Goal: Task Accomplishment & Management: Manage account settings

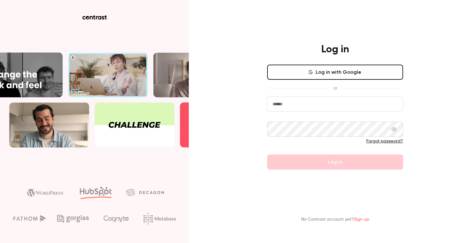
click at [351, 77] on button "Log in with Google" at bounding box center [335, 72] width 136 height 15
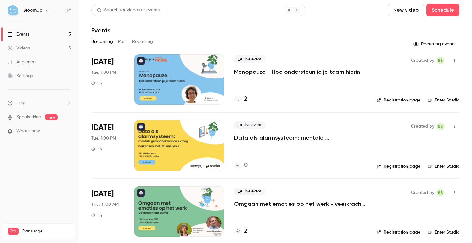
click at [255, 72] on p "Menopauze - Hoe ondersteun je je team hierin" at bounding box center [297, 72] width 126 height 8
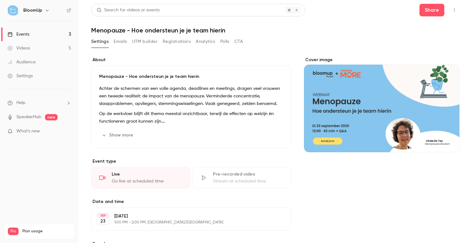
click at [127, 134] on button "Show more" at bounding box center [118, 135] width 38 height 10
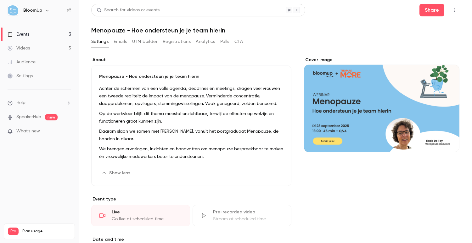
click at [211, 156] on p "We brengen ervaringen, inzichten en handvatten om menopauze bespreekbaar te mak…" at bounding box center [191, 152] width 185 height 15
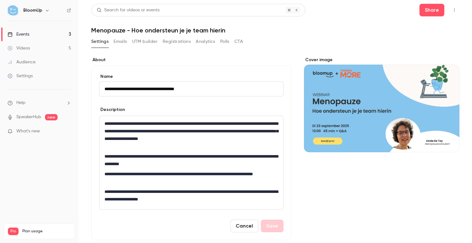
click at [231, 201] on p "**********" at bounding box center [192, 195] width 174 height 15
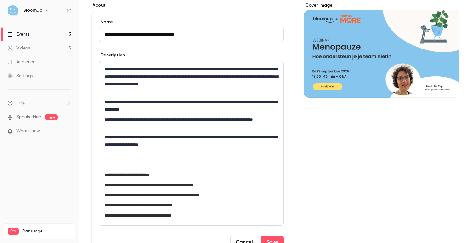
scroll to position [57, 0]
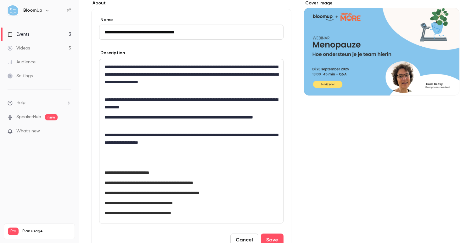
click at [128, 160] on p "editor" at bounding box center [192, 163] width 174 height 8
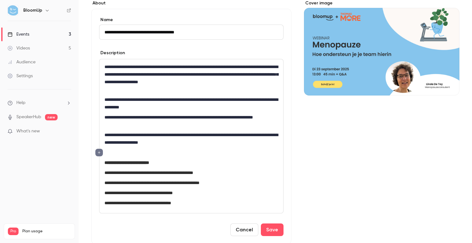
click at [238, 175] on p "**********" at bounding box center [192, 173] width 174 height 8
click at [271, 226] on button "Save" at bounding box center [272, 229] width 23 height 13
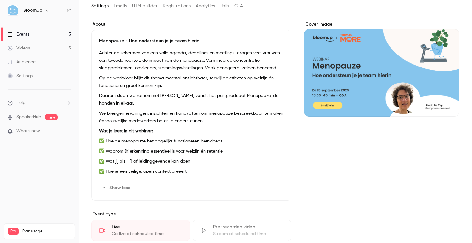
scroll to position [41, 0]
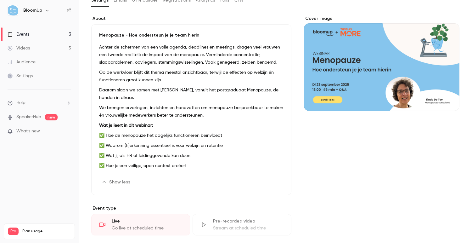
click at [277, 180] on button "Edit" at bounding box center [272, 182] width 23 height 10
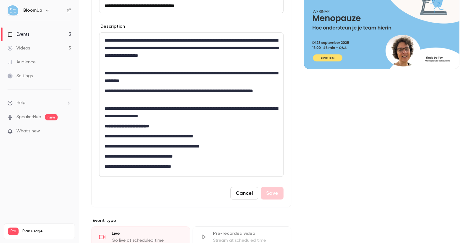
scroll to position [95, 0]
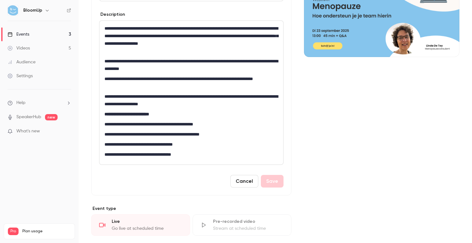
click at [205, 159] on div "**********" at bounding box center [192, 93] width 184 height 144
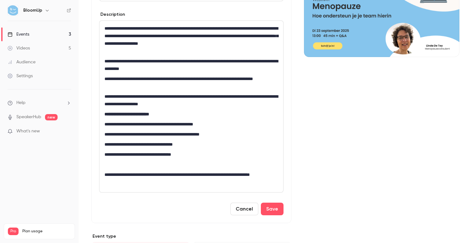
click at [106, 180] on p "**********" at bounding box center [192, 178] width 174 height 15
click at [267, 207] on button "Save" at bounding box center [272, 209] width 23 height 13
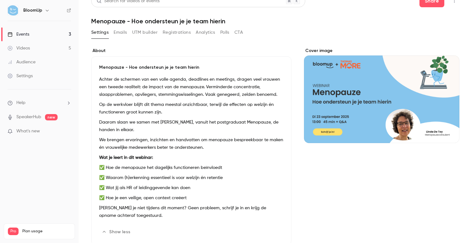
scroll to position [0, 0]
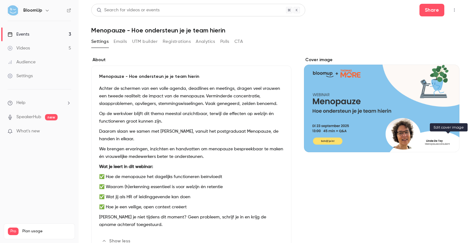
click at [446, 138] on icon "Cover image" at bounding box center [448, 140] width 7 height 5
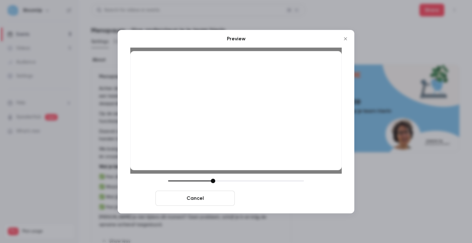
click at [282, 201] on button "Save cover" at bounding box center [276, 198] width 79 height 15
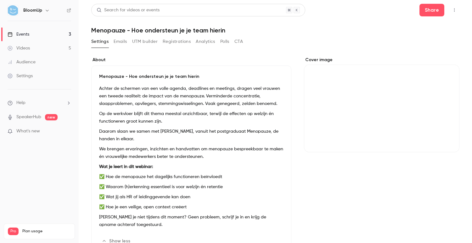
scroll to position [206, 0]
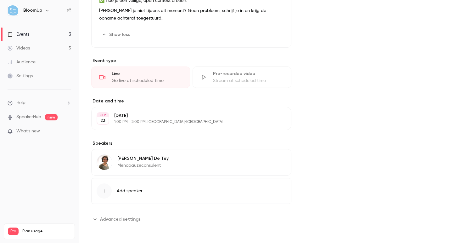
click at [173, 162] on div "Linda De Tey Menopauzeconsulent Edit" at bounding box center [191, 162] width 200 height 26
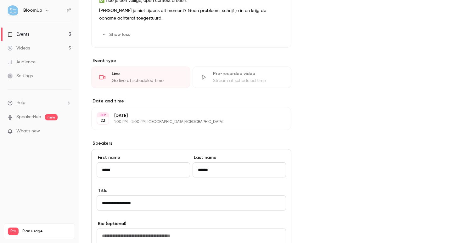
click at [173, 203] on input "**********" at bounding box center [192, 202] width 190 height 15
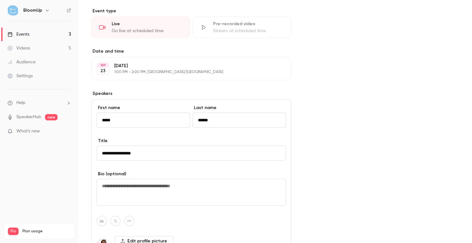
scroll to position [269, 0]
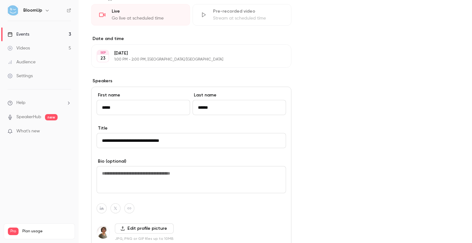
click at [105, 141] on input "**********" at bounding box center [192, 140] width 190 height 15
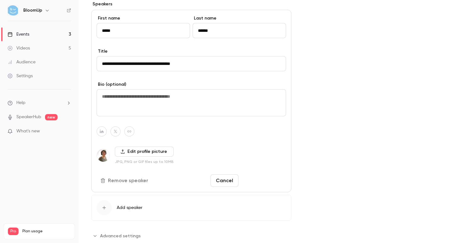
type input "**********"
click at [260, 181] on button "Save changes" at bounding box center [263, 180] width 45 height 13
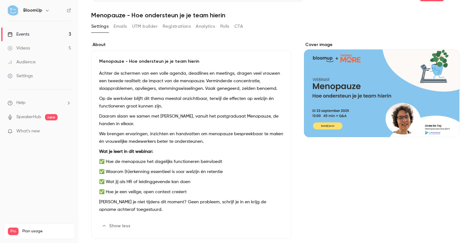
scroll to position [0, 0]
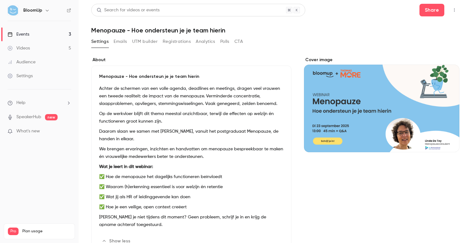
click at [125, 42] on button "Emails" at bounding box center [120, 42] width 13 height 10
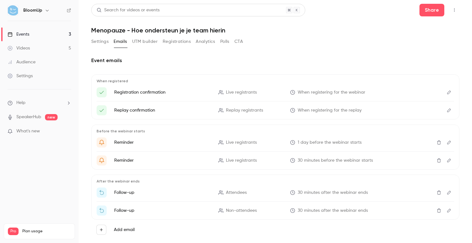
click at [147, 43] on button "UTM builder" at bounding box center [145, 42] width 26 height 10
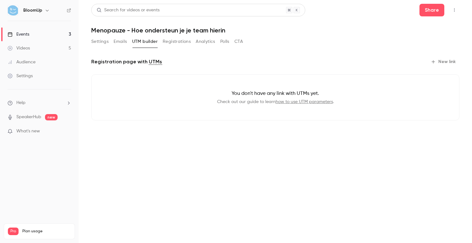
click at [170, 41] on button "Registrations" at bounding box center [177, 42] width 28 height 10
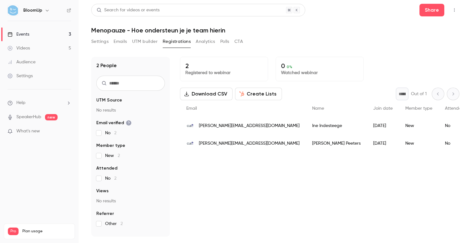
click at [146, 42] on button "UTM builder" at bounding box center [145, 42] width 26 height 10
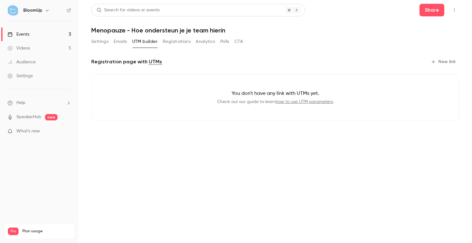
click at [200, 40] on button "Analytics" at bounding box center [206, 42] width 20 height 10
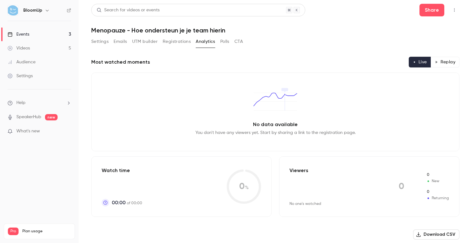
click at [229, 42] on button "Polls" at bounding box center [224, 42] width 9 height 10
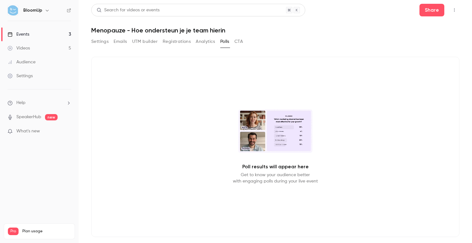
click at [172, 43] on button "Registrations" at bounding box center [177, 42] width 28 height 10
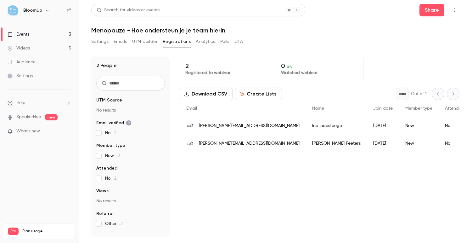
click at [104, 44] on button "Settings" at bounding box center [99, 42] width 17 height 10
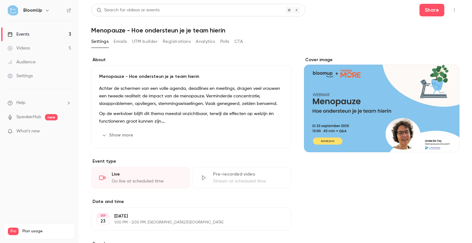
click at [241, 40] on button "CTA" at bounding box center [239, 42] width 9 height 10
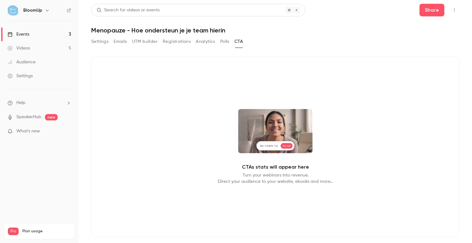
click at [224, 43] on button "Polls" at bounding box center [224, 42] width 9 height 10
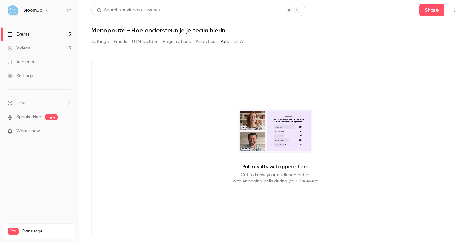
click at [103, 41] on button "Settings" at bounding box center [99, 42] width 17 height 10
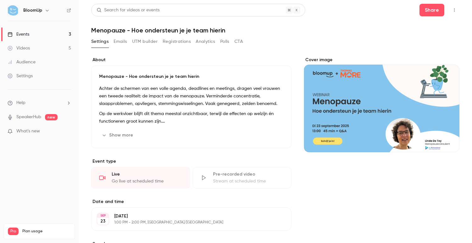
click at [451, 8] on button "button" at bounding box center [455, 10] width 10 height 10
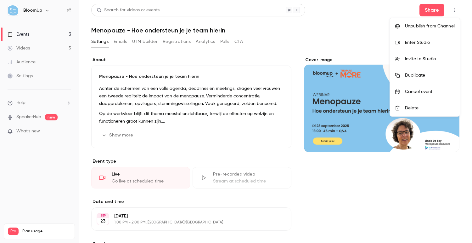
click at [258, 55] on div at bounding box center [236, 121] width 472 height 243
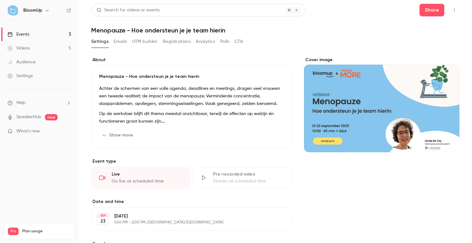
click at [36, 38] on link "Events 3" at bounding box center [39, 34] width 79 height 14
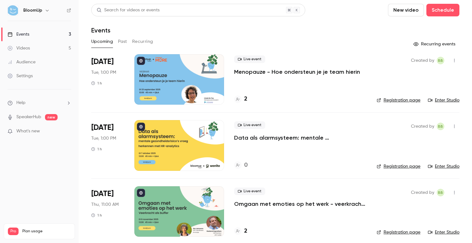
click at [457, 60] on icon "button" at bounding box center [454, 60] width 5 height 4
click at [457, 60] on div at bounding box center [236, 121] width 472 height 243
click at [167, 79] on div at bounding box center [179, 79] width 90 height 50
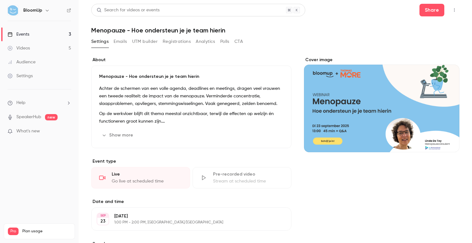
click at [151, 28] on h1 "Menopauze - Hoe ondersteun je je team hierin" at bounding box center [275, 30] width 368 height 8
click at [136, 30] on h1 "Menopauze - Hoe ondersteun je je team hierin" at bounding box center [275, 30] width 368 height 8
click at [120, 43] on button "Emails" at bounding box center [120, 42] width 13 height 10
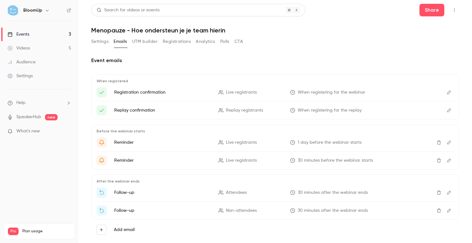
click at [147, 40] on button "UTM builder" at bounding box center [145, 42] width 26 height 10
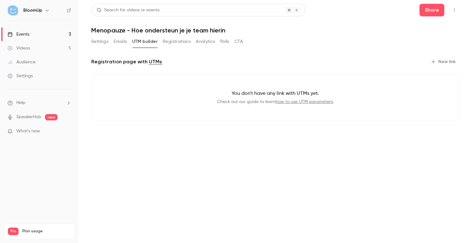
click at [174, 41] on button "Registrations" at bounding box center [177, 42] width 28 height 10
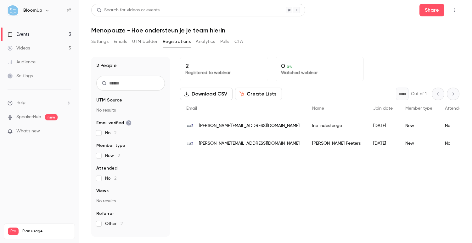
click at [208, 41] on button "Analytics" at bounding box center [206, 42] width 20 height 10
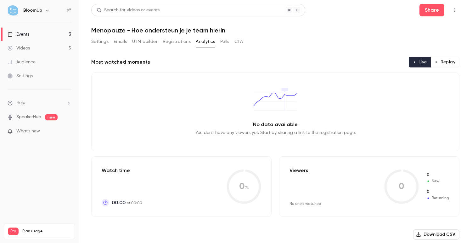
click at [227, 40] on button "Polls" at bounding box center [224, 42] width 9 height 10
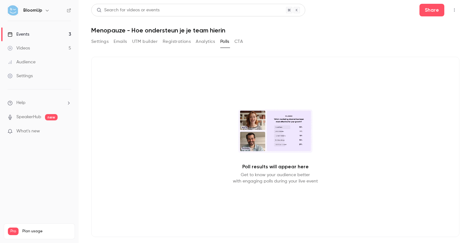
click at [247, 41] on div "Settings Emails UTM builder Registrations Analytics Polls CTA" at bounding box center [275, 43] width 368 height 13
click at [240, 42] on button "CTA" at bounding box center [239, 42] width 9 height 10
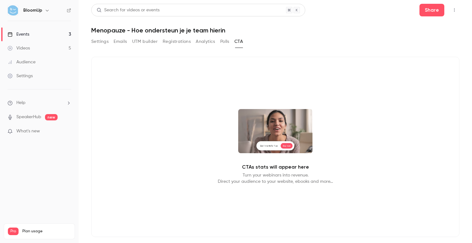
click at [100, 42] on button "Settings" at bounding box center [99, 42] width 17 height 10
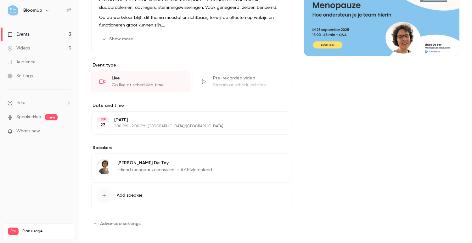
scroll to position [100, 0]
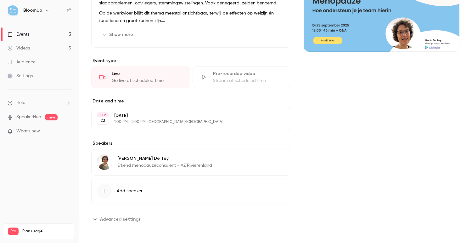
click at [129, 221] on span "Advanced settings" at bounding box center [120, 219] width 41 height 7
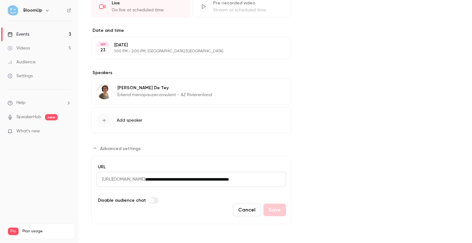
click at [184, 178] on input "**********" at bounding box center [215, 179] width 141 height 15
drag, startPoint x: 180, startPoint y: 181, endPoint x: 257, endPoint y: 180, distance: 77.2
click at [252, 180] on input "**********" at bounding box center [198, 179] width 106 height 15
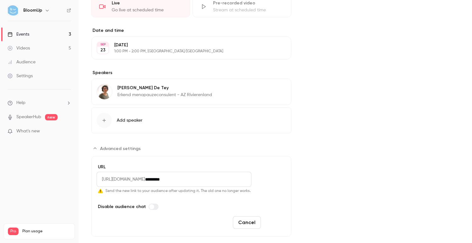
type input "*********"
click at [273, 222] on button "Save" at bounding box center [275, 222] width 23 height 13
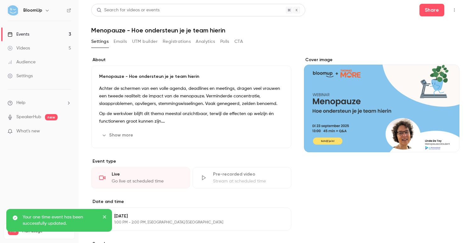
scroll to position [100, 0]
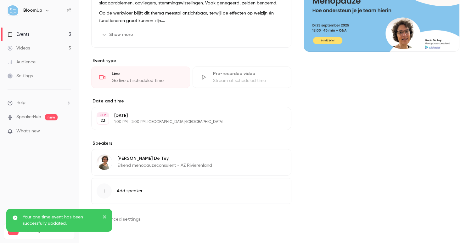
click at [120, 221] on span "Advanced settings" at bounding box center [120, 219] width 41 height 7
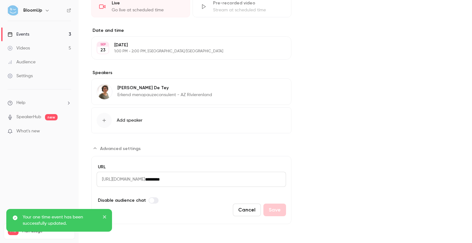
click at [211, 179] on input "*********" at bounding box center [215, 179] width 141 height 15
click at [329, 138] on div "Cover image" at bounding box center [382, 55] width 156 height 338
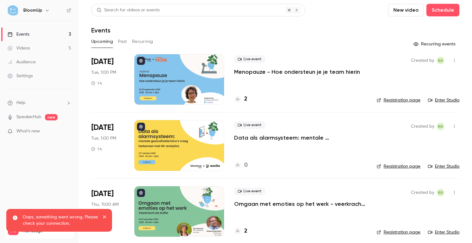
click at [411, 102] on link "Registration page" at bounding box center [399, 100] width 44 height 6
click at [198, 81] on div at bounding box center [179, 79] width 90 height 50
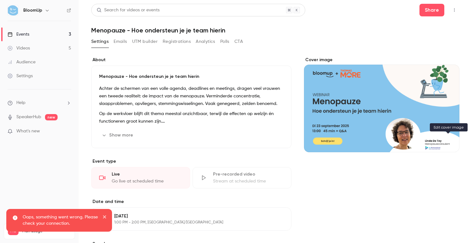
click at [449, 145] on button "Cover image" at bounding box center [448, 140] width 13 height 13
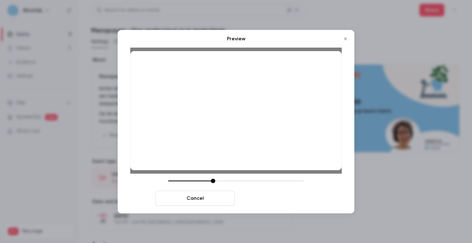
click at [291, 194] on button "Save cover" at bounding box center [276, 198] width 79 height 15
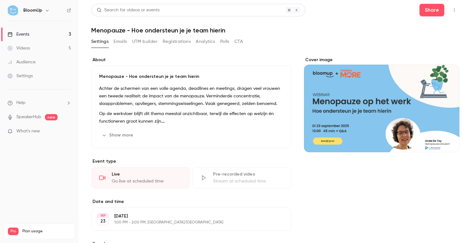
click at [141, 27] on h1 "Menopauze - Hoe ondersteun je je team hierin" at bounding box center [275, 30] width 368 height 8
click at [130, 33] on h1 "Menopauze - Hoe ondersteun je je team hierin" at bounding box center [275, 30] width 368 height 8
click at [121, 31] on h1 "Menopauze - Hoe ondersteun je je team hierin" at bounding box center [275, 30] width 368 height 8
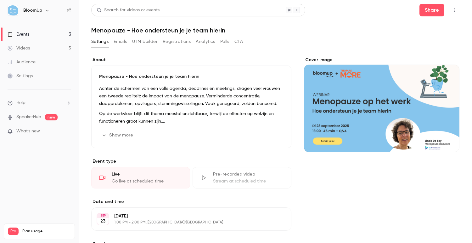
click at [124, 40] on button "Emails" at bounding box center [120, 42] width 13 height 10
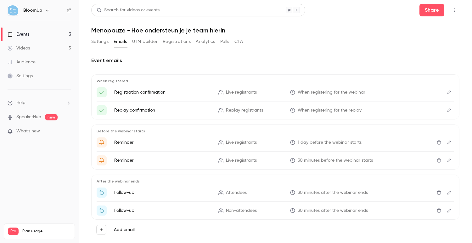
click at [99, 44] on button "Settings" at bounding box center [99, 42] width 17 height 10
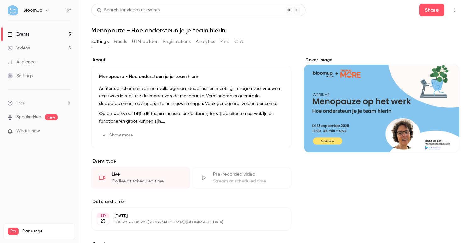
click at [51, 36] on link "Events 3" at bounding box center [39, 34] width 79 height 14
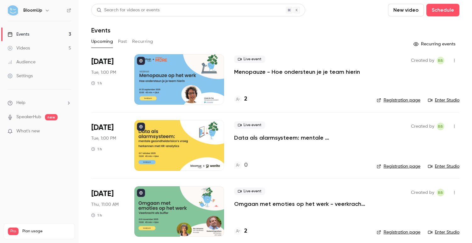
click at [341, 68] on p "Menopauze - Hoe ondersteun je je team hierin" at bounding box center [297, 72] width 126 height 8
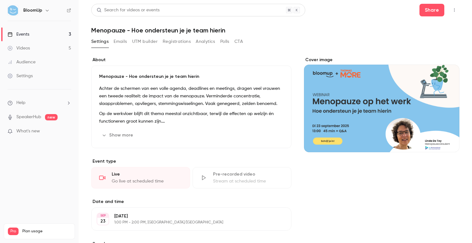
click at [122, 77] on p "Menopauze - Hoe ondersteun je je team hierin" at bounding box center [191, 76] width 185 height 6
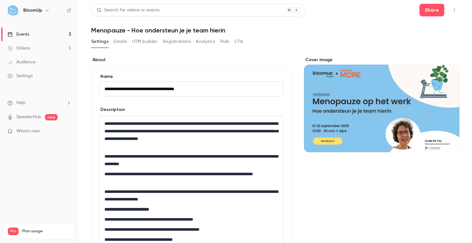
click at [130, 88] on input "**********" at bounding box center [191, 88] width 185 height 15
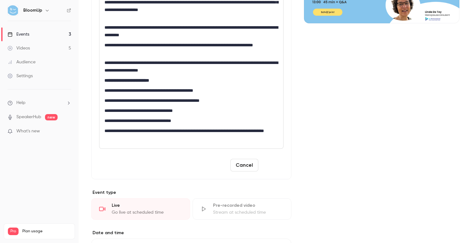
type input "**********"
click at [282, 166] on button "Save" at bounding box center [272, 165] width 23 height 13
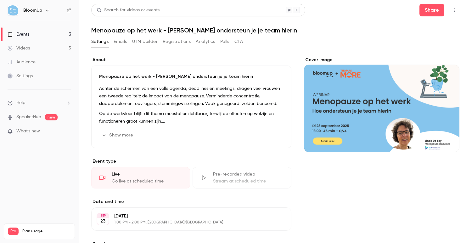
click at [36, 35] on link "Events 3" at bounding box center [39, 34] width 79 height 14
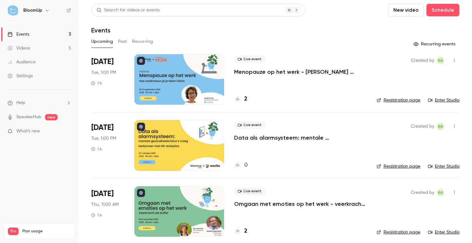
click at [402, 101] on link "Registration page" at bounding box center [399, 100] width 44 height 6
click at [257, 71] on p "Menopauze op het werk - [PERSON_NAME] ondersteun je je team hierin" at bounding box center [300, 72] width 133 height 8
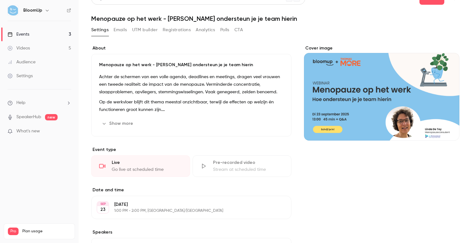
scroll to position [16, 0]
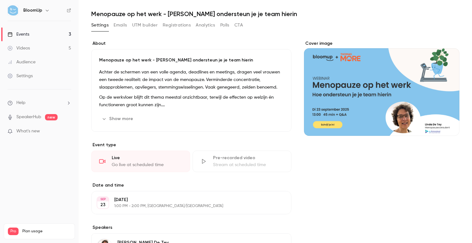
click at [128, 124] on div "Menopauze op het werk - Hoe ondersteun je je team hierin Achter de schermen van…" at bounding box center [191, 90] width 200 height 83
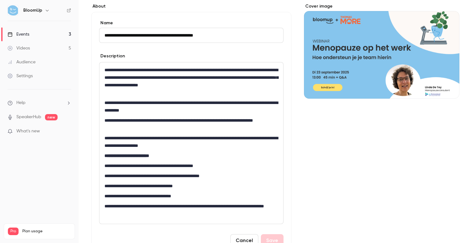
scroll to position [55, 0]
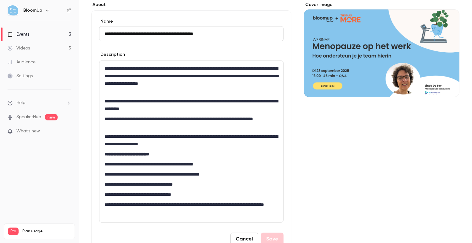
scroll to position [5, 0]
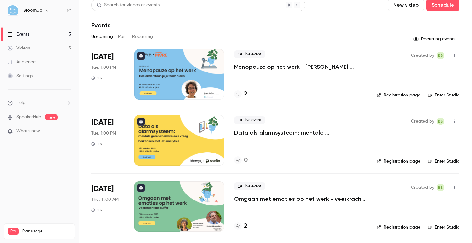
click at [438, 93] on link "Enter Studio" at bounding box center [443, 95] width 31 height 6
click at [456, 53] on icon "button" at bounding box center [454, 55] width 5 height 4
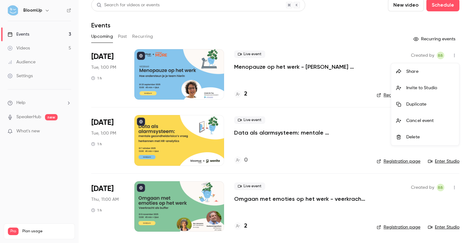
click at [425, 86] on div "Invite to Studio" at bounding box center [431, 88] width 48 height 6
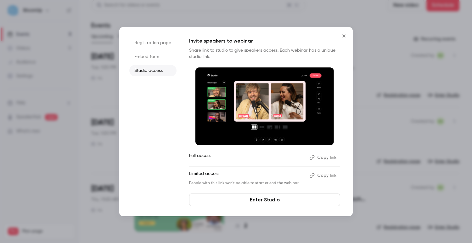
click at [326, 176] on button "Copy link" at bounding box center [323, 175] width 33 height 10
click at [237, 15] on div at bounding box center [236, 121] width 472 height 243
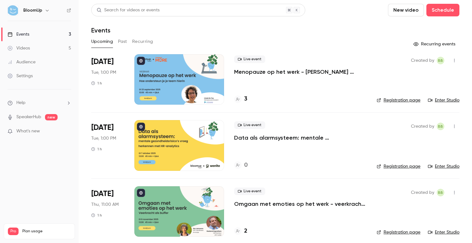
click at [295, 78] on div "Live event Menopauze op het werk - Hoe ondersteun je je team hierin 3" at bounding box center [300, 79] width 133 height 50
click at [283, 71] on p "Menopauze op het werk - [PERSON_NAME] ondersteun je je team hierin" at bounding box center [300, 72] width 133 height 8
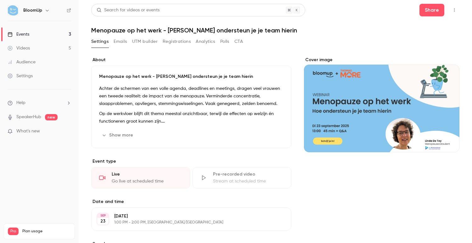
click at [168, 38] on button "Registrations" at bounding box center [177, 42] width 28 height 10
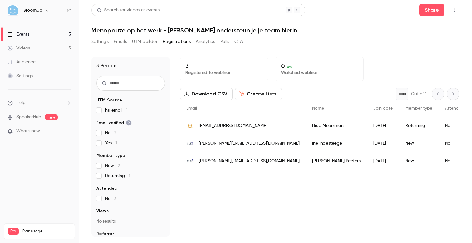
click at [36, 34] on link "Events 3" at bounding box center [39, 34] width 79 height 14
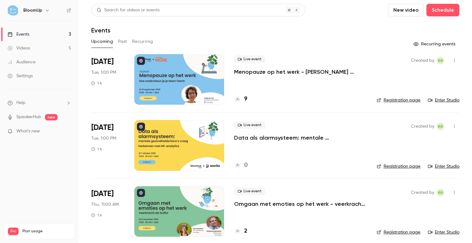
click at [255, 71] on p "Menopauze op het werk - [PERSON_NAME] ondersteun je je team hierin" at bounding box center [300, 72] width 133 height 8
